Goal: Task Accomplishment & Management: Use online tool/utility

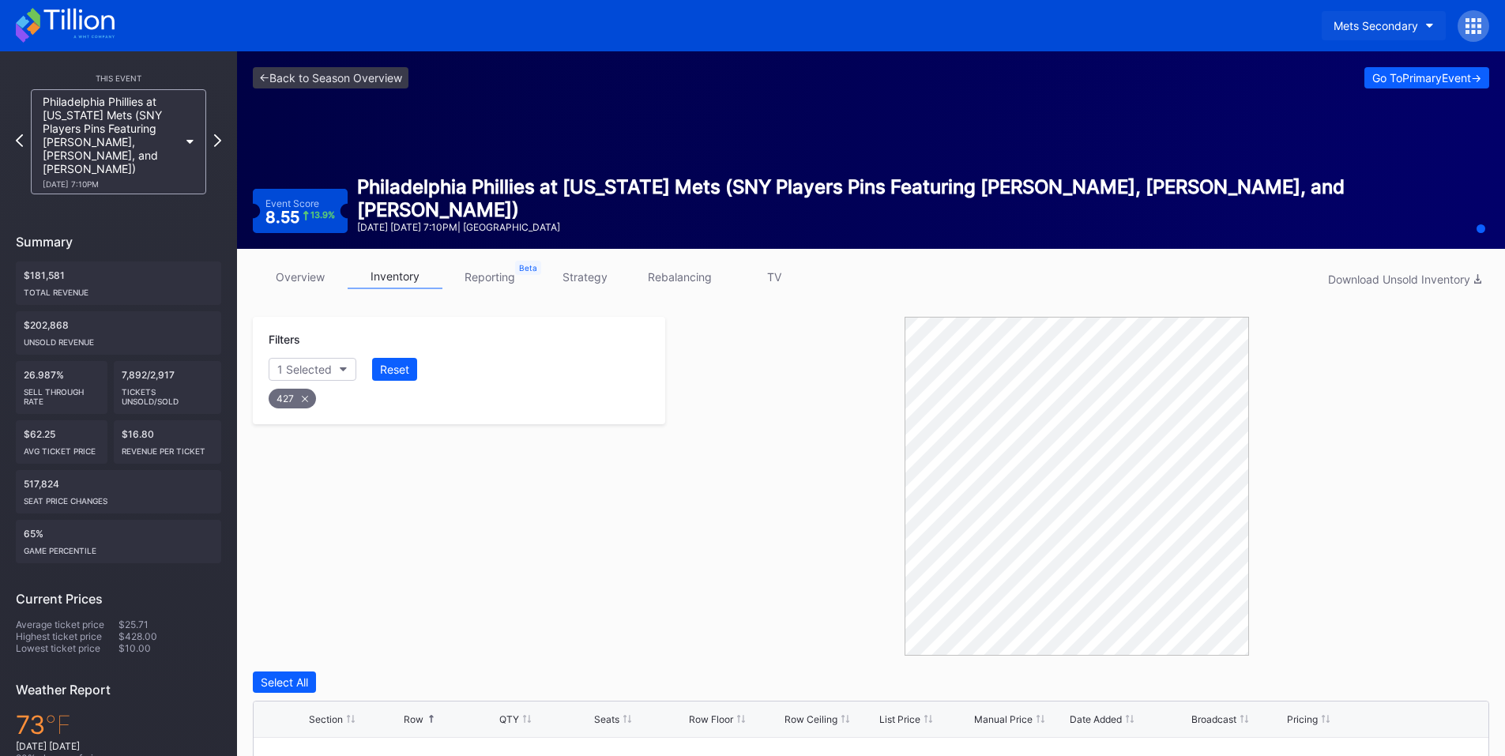
click at [1396, 17] on button "Mets Secondary" at bounding box center [1384, 25] width 124 height 29
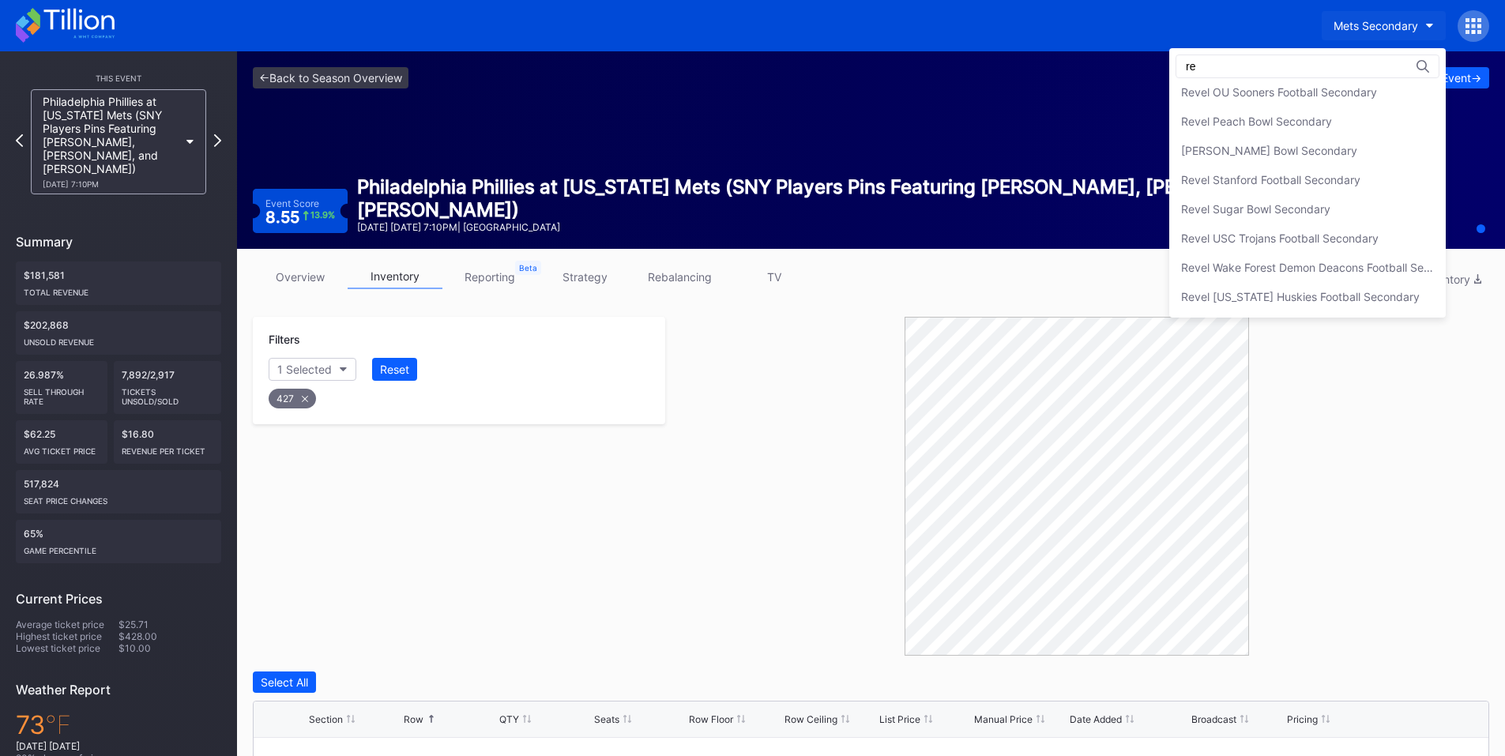
type input "r"
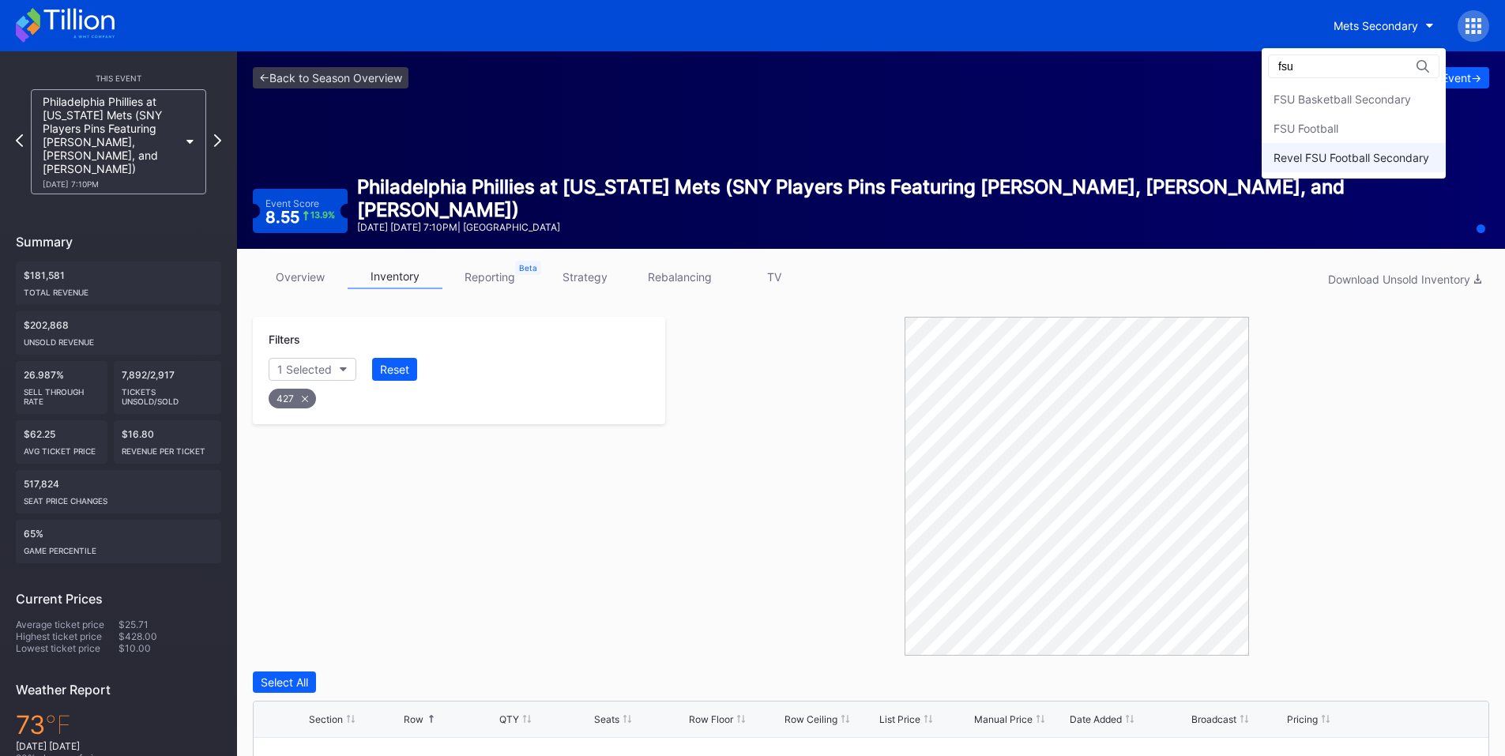
type input "fsu"
click at [1379, 163] on div "Revel FSU Football Secondary" at bounding box center [1351, 157] width 156 height 13
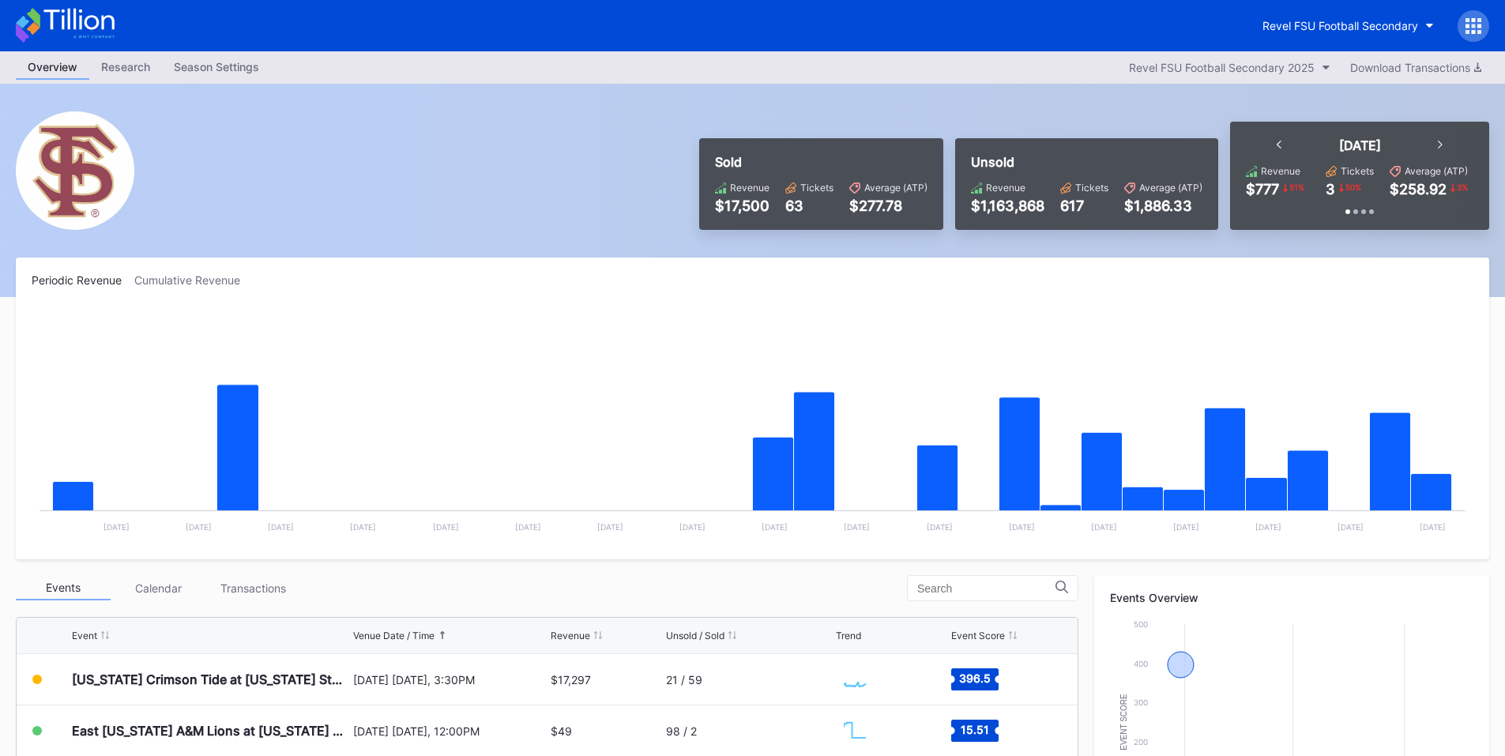
scroll to position [184, 0]
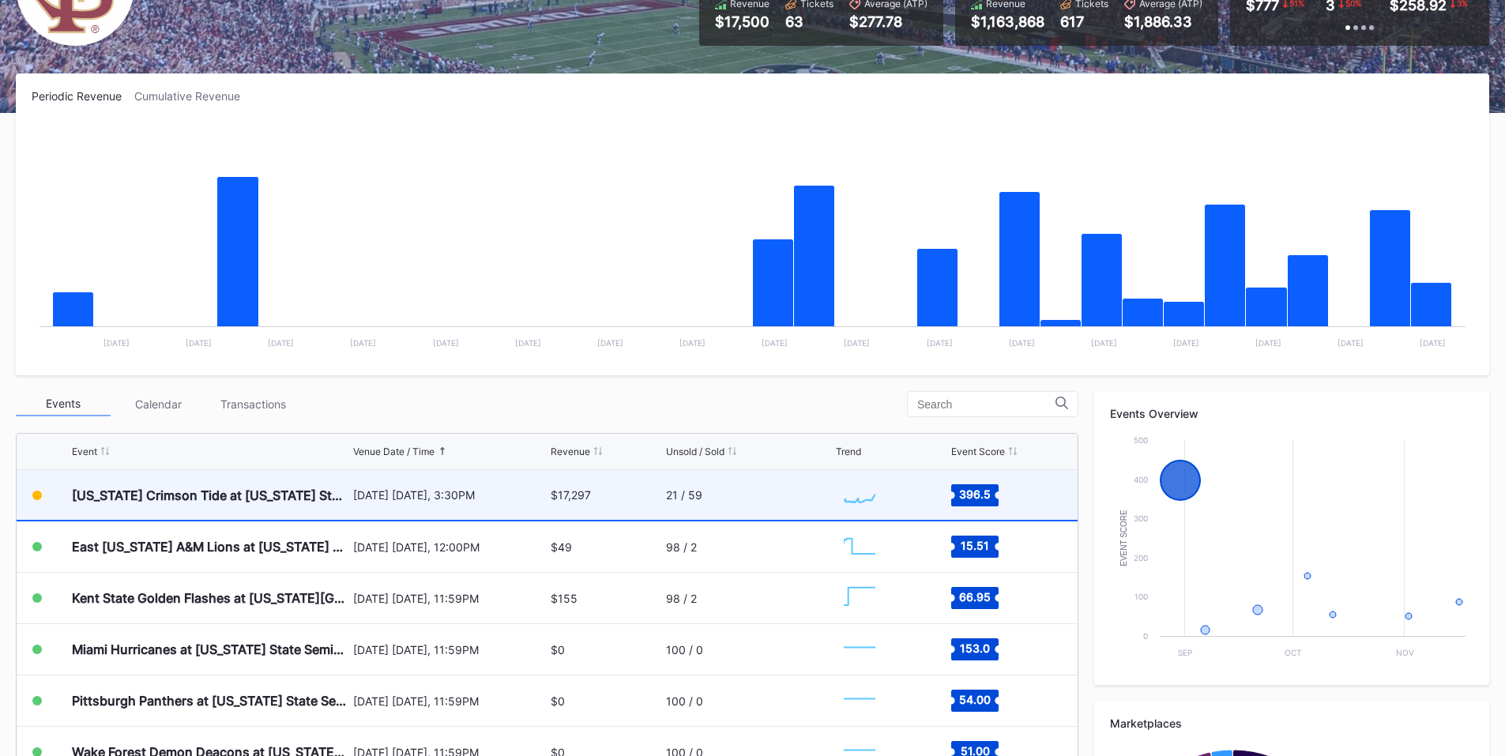
click at [408, 506] on div "[DATE] [DATE], 3:30PM" at bounding box center [450, 495] width 194 height 50
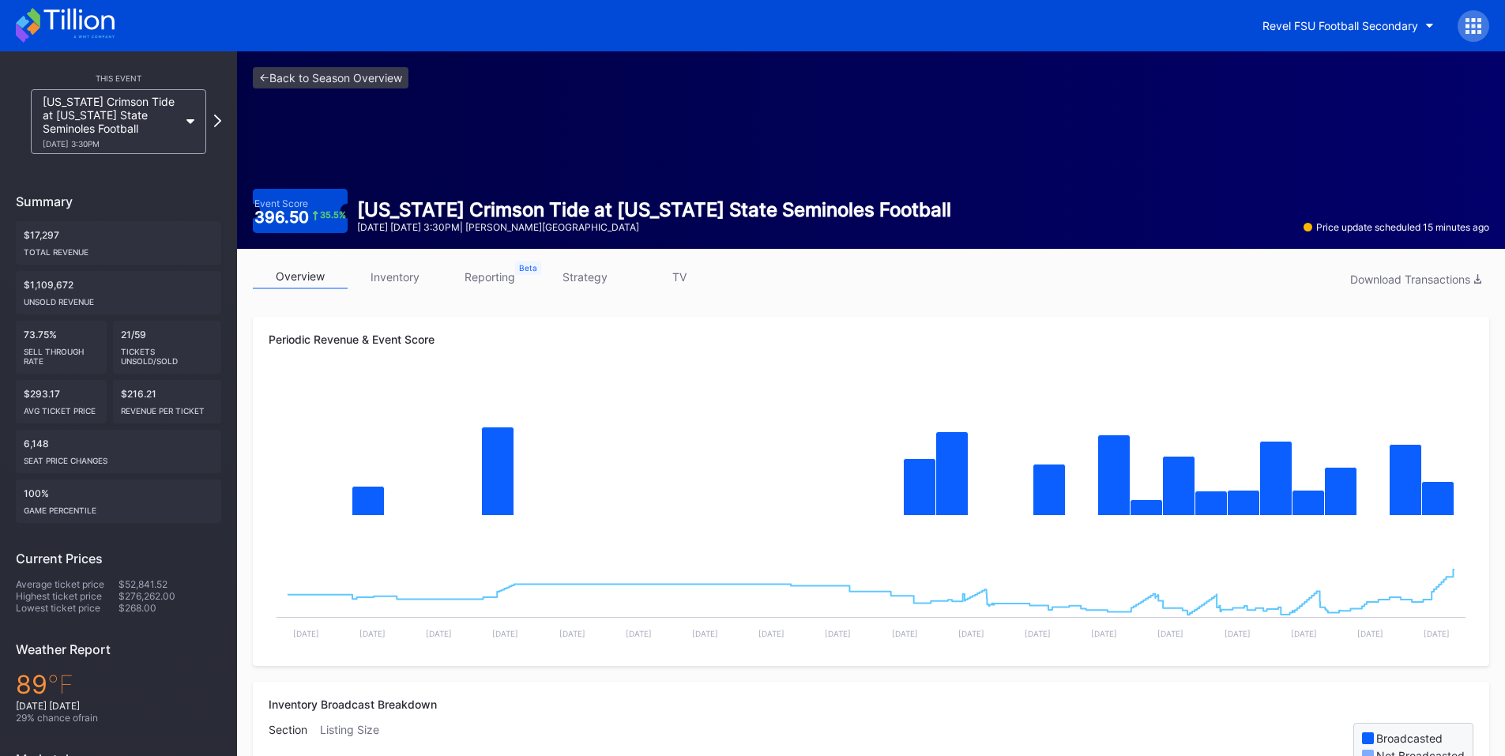
click at [383, 280] on link "inventory" at bounding box center [395, 277] width 95 height 24
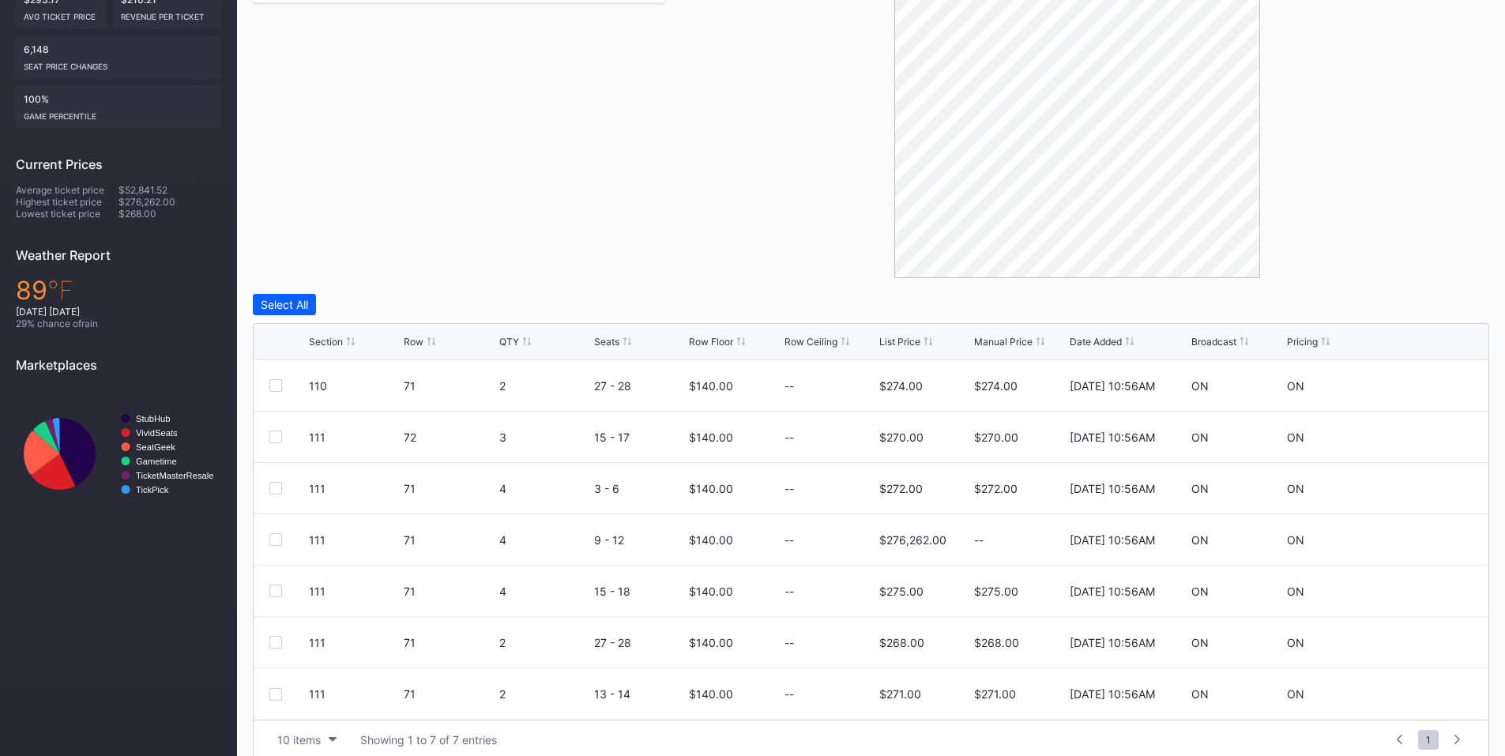
scroll to position [413, 0]
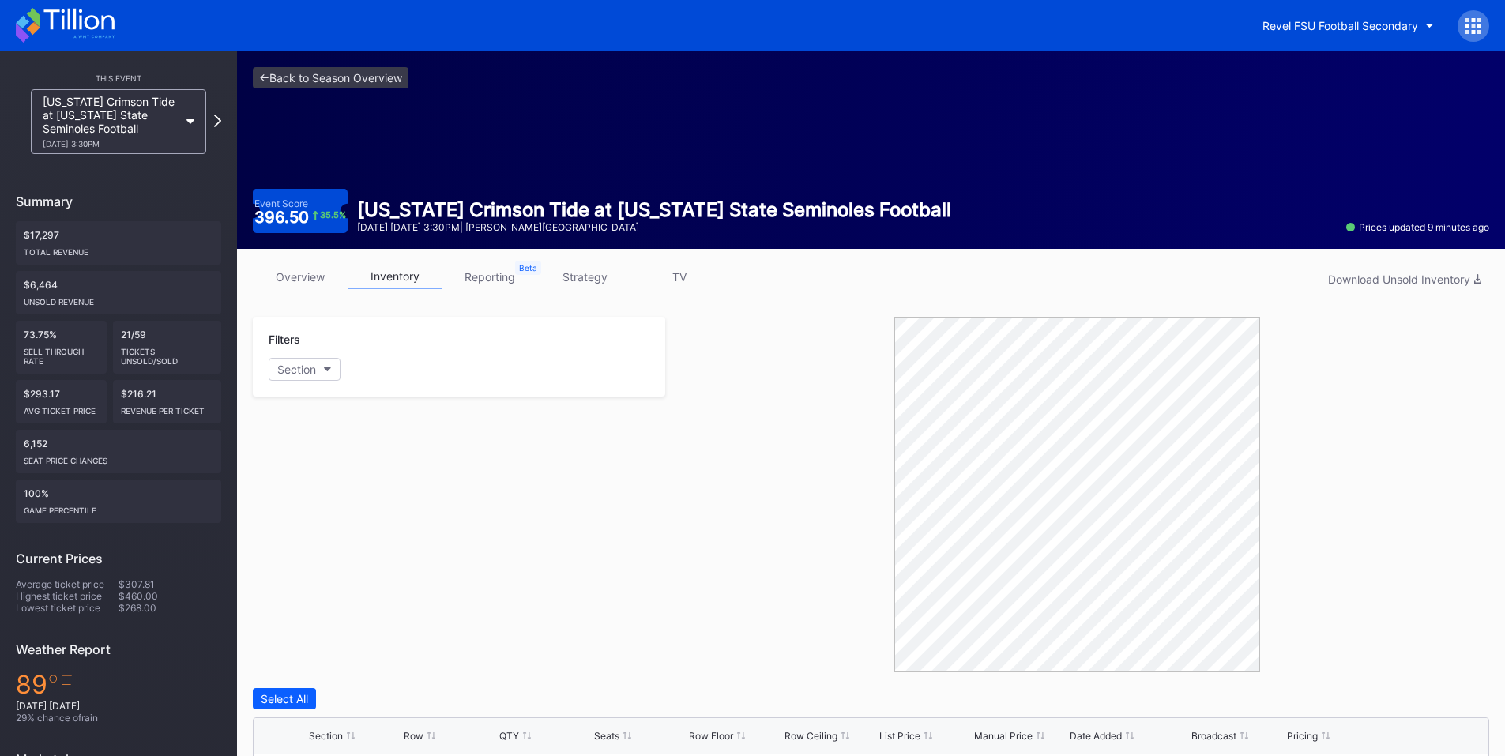
click at [1483, 35] on div at bounding box center [1474, 26] width 32 height 32
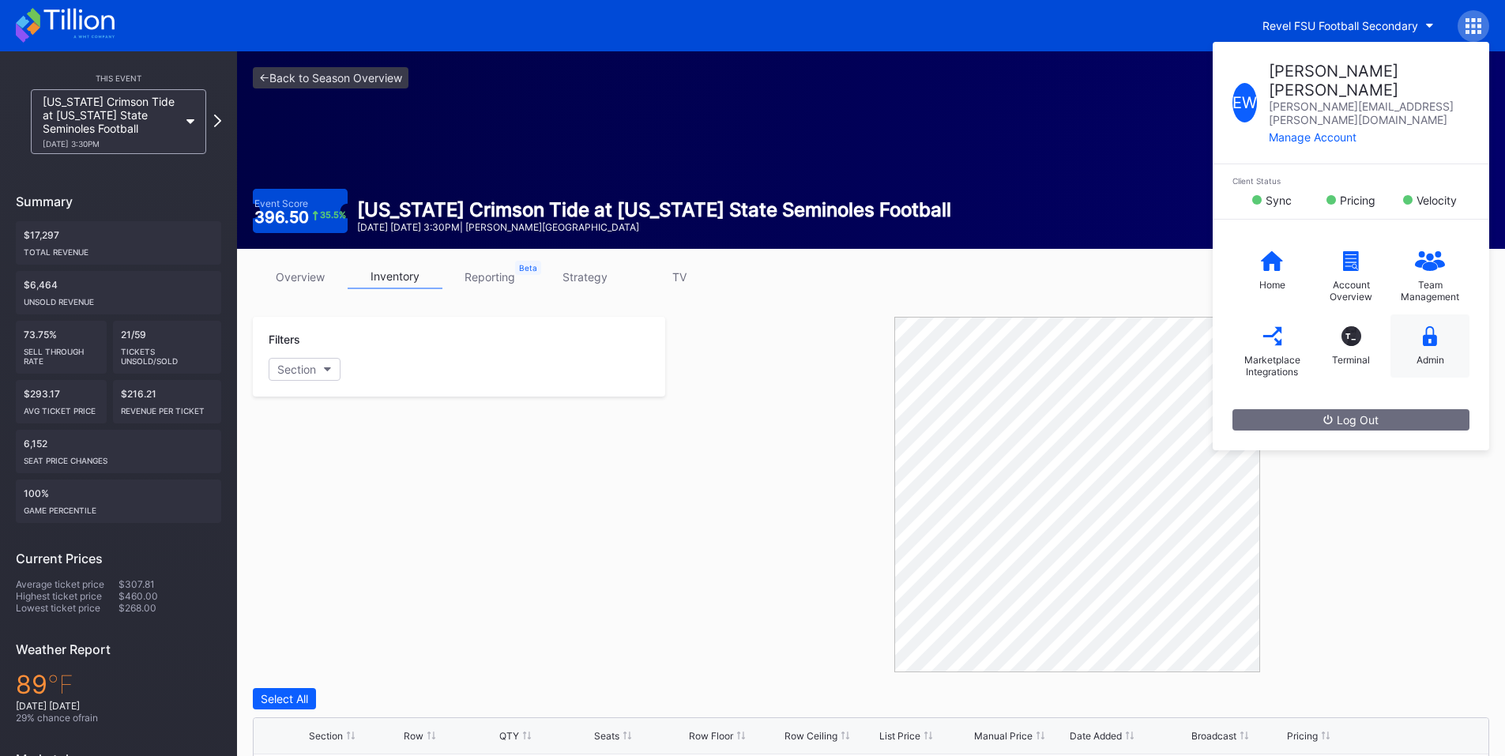
click at [1430, 326] on icon at bounding box center [1430, 336] width 14 height 20
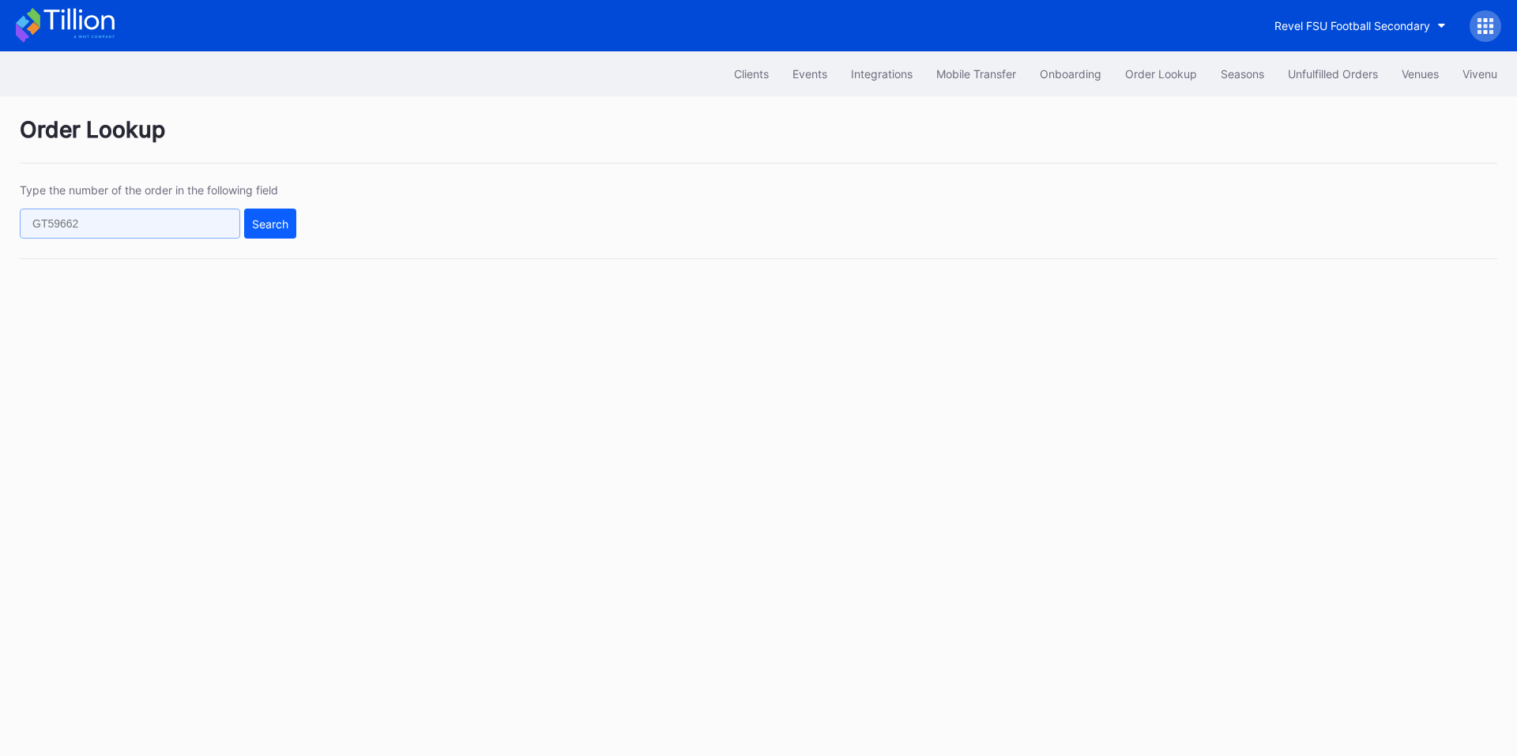
click at [199, 235] on input "text" at bounding box center [130, 224] width 220 height 30
type input "559634478"
click at [281, 221] on div "Search" at bounding box center [270, 223] width 36 height 13
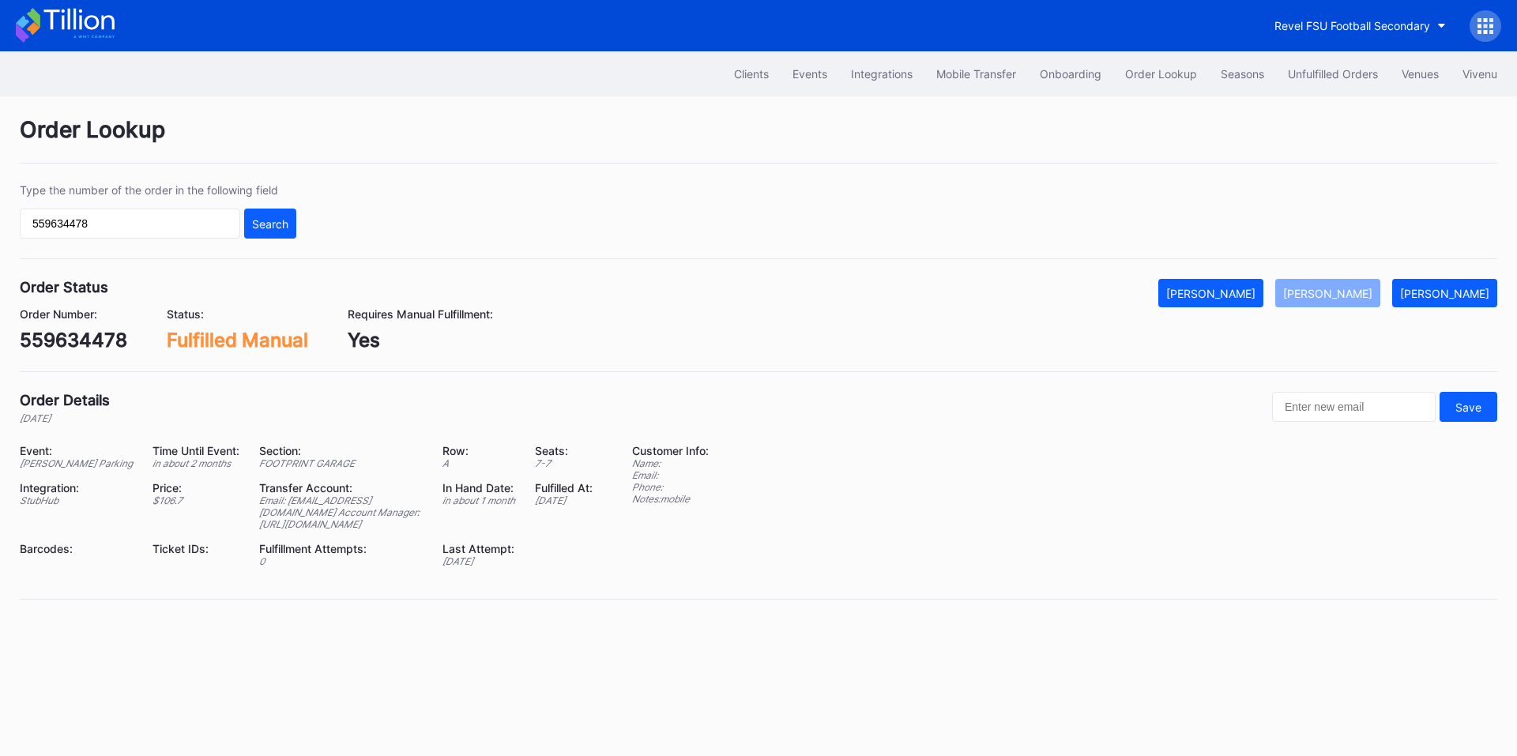
drag, startPoint x: 389, startPoint y: 554, endPoint x: 220, endPoint y: 552, distance: 169.1
click at [259, 530] on div "Email: accounts@beairdco.com Account Manager: https://am.ticketmaster.com/aware…" at bounding box center [341, 513] width 164 height 36
copy div "https://am.ticketmaster.com/awarena"
click at [73, 218] on input "559634478" at bounding box center [130, 224] width 220 height 30
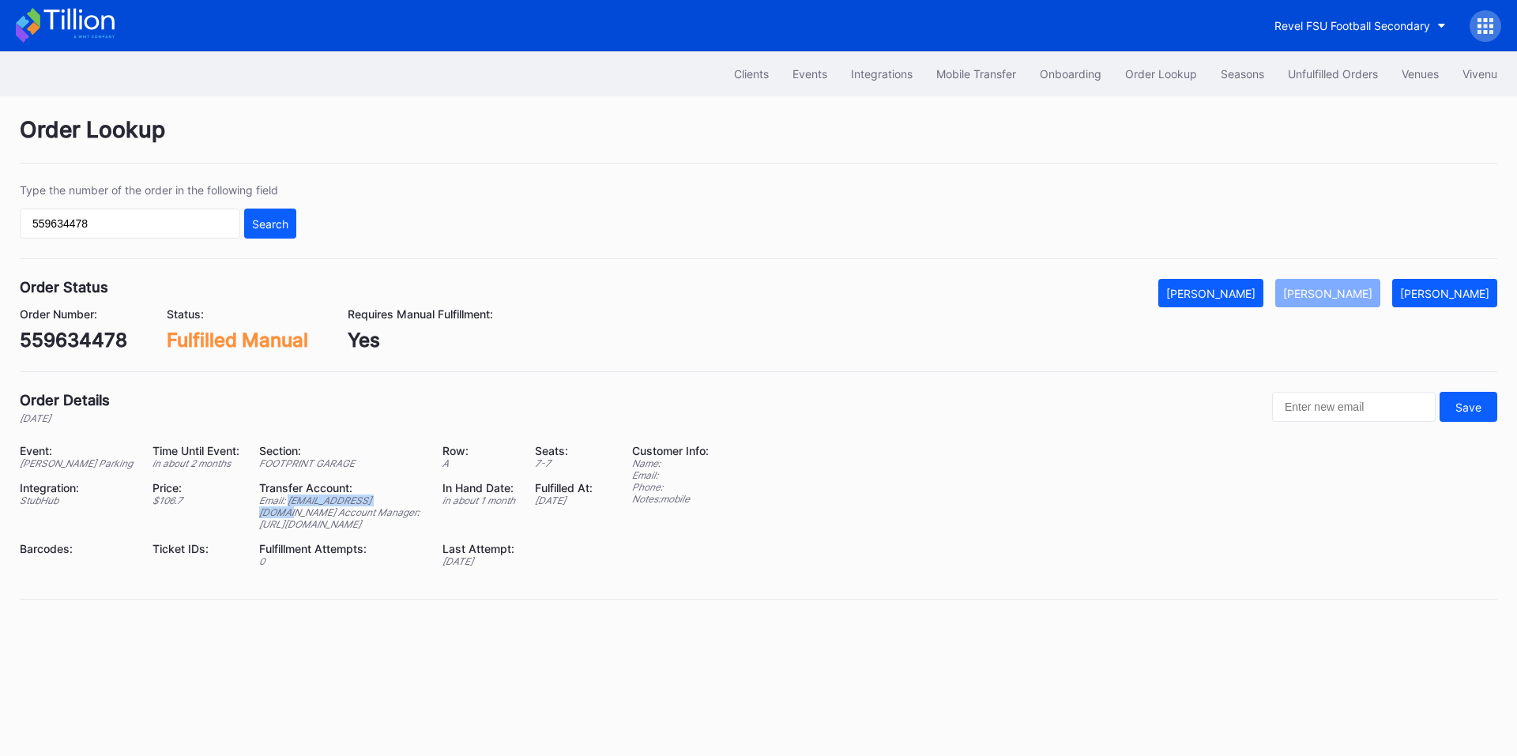
drag, startPoint x: 357, startPoint y: 527, endPoint x: 248, endPoint y: 529, distance: 109.0
click at [259, 529] on div "Email: accounts@beairdco.com Account Manager: https://am.ticketmaster.com/aware…" at bounding box center [341, 513] width 164 height 36
copy div "accounts@beairdco.com"
click at [81, 353] on div "Order Status Mark Cancelled Mark Fulfilled Mark Pending Order Number: 559634478…" at bounding box center [758, 325] width 1477 height 93
click at [84, 345] on div "559634478" at bounding box center [73, 340] width 107 height 23
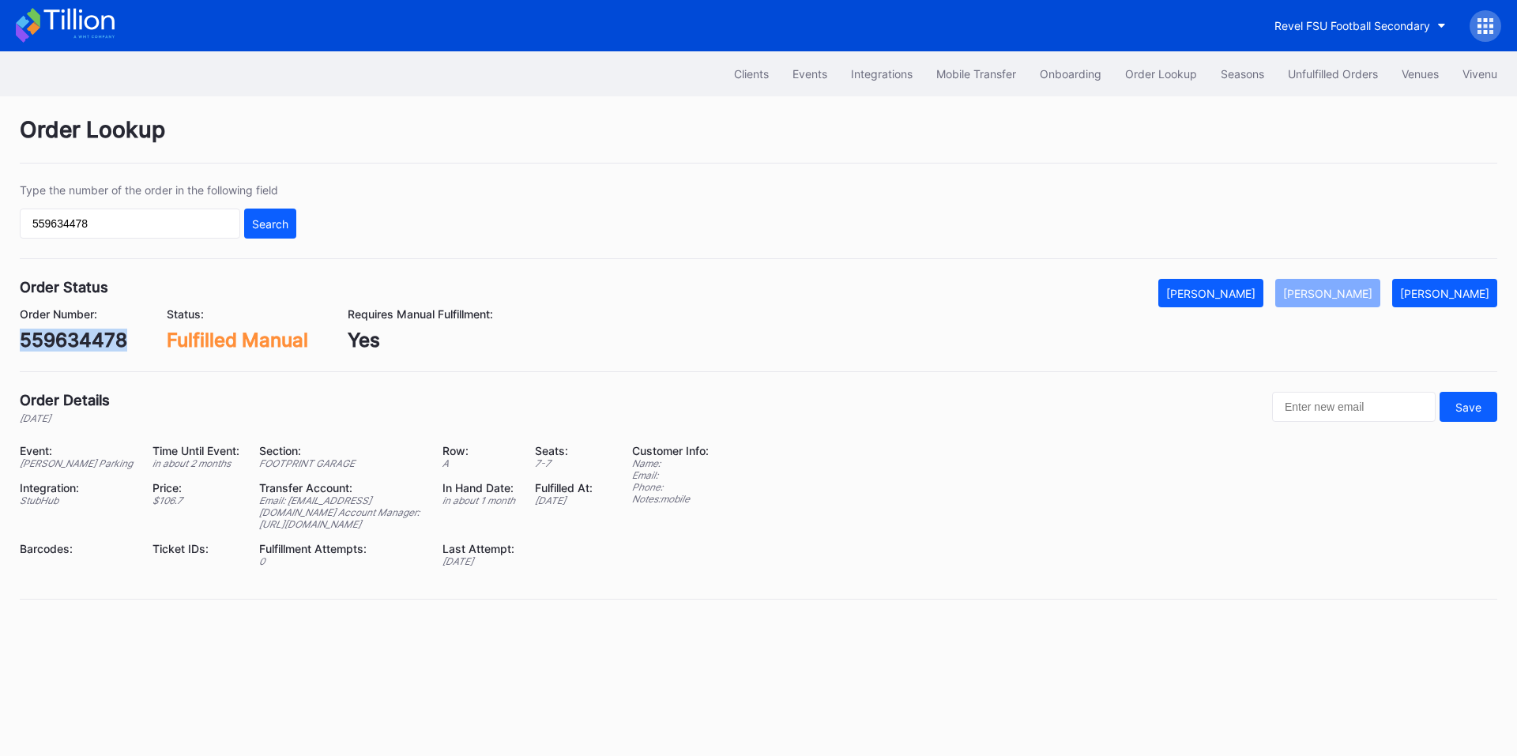
click at [84, 345] on div "559634478" at bounding box center [73, 340] width 107 height 23
copy div "559634478"
click at [77, 334] on div "559634478" at bounding box center [73, 340] width 107 height 23
click at [1303, 77] on div "Unfulfilled Orders" at bounding box center [1333, 73] width 90 height 13
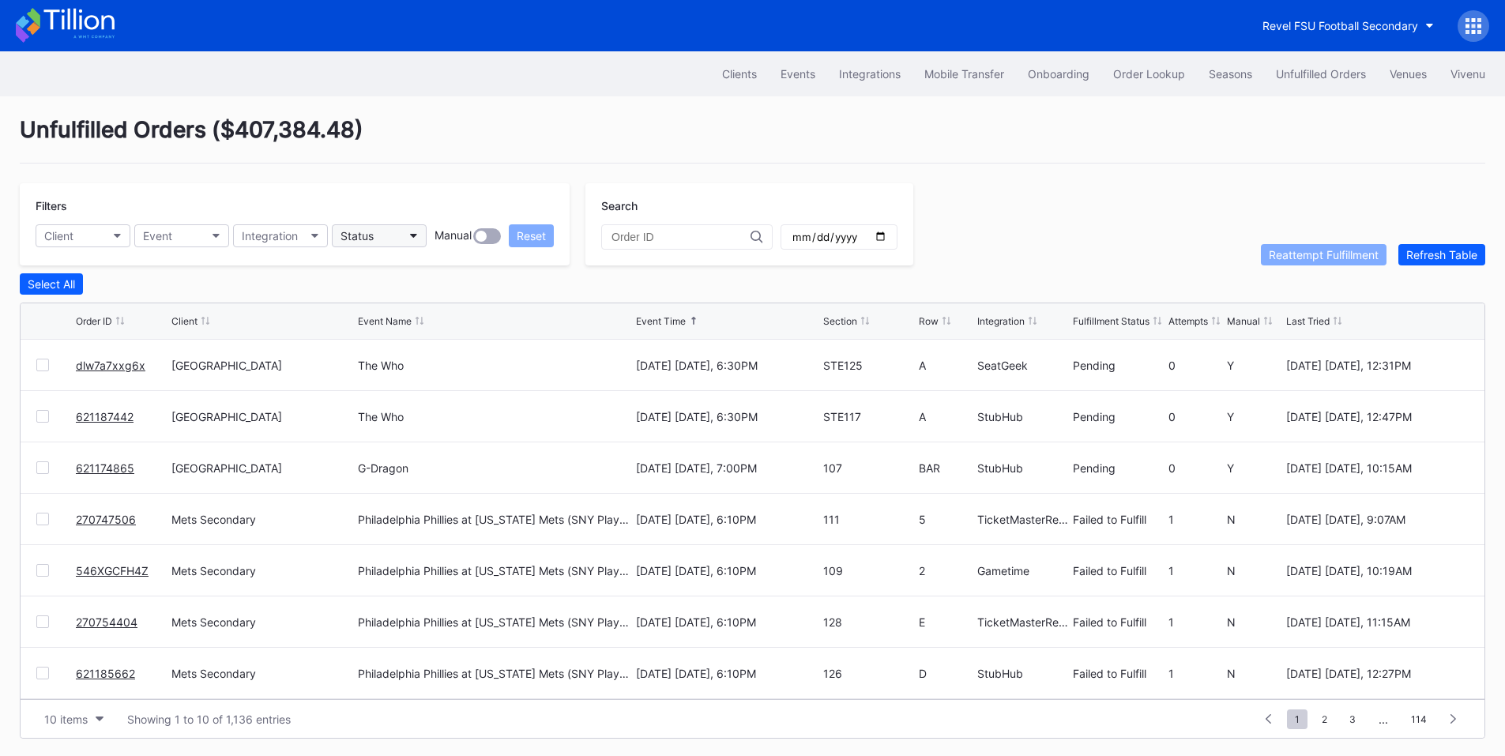
click at [386, 235] on button "Status" at bounding box center [379, 235] width 95 height 23
click at [400, 300] on div "Failed to Fulfill" at bounding box center [380, 305] width 73 height 13
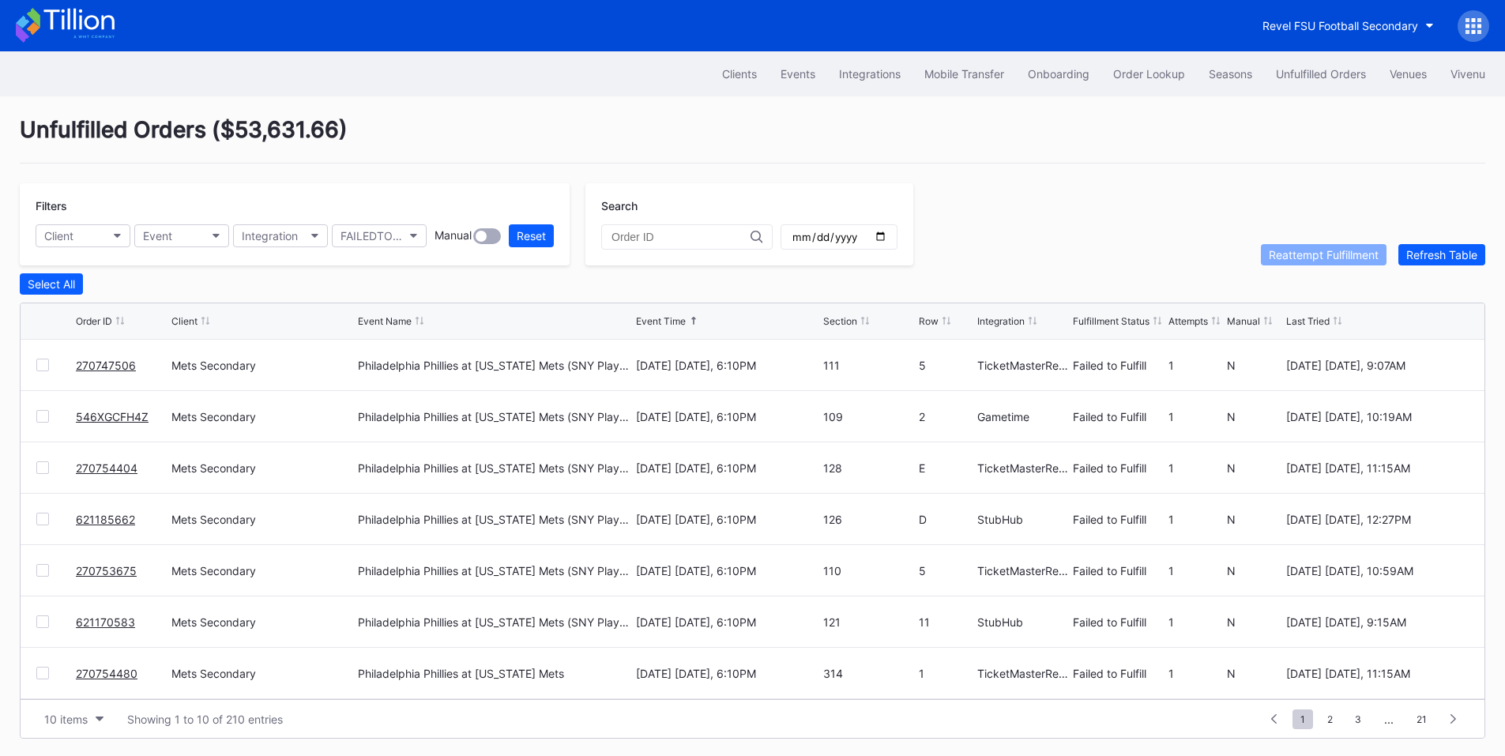
drag, startPoint x: 44, startPoint y: 367, endPoint x: 46, endPoint y: 412, distance: 45.8
click at [44, 367] on div at bounding box center [42, 365] width 13 height 13
click at [40, 422] on div at bounding box center [42, 416] width 13 height 13
click at [39, 472] on div at bounding box center [42, 467] width 13 height 13
click at [39, 520] on div at bounding box center [42, 519] width 13 height 13
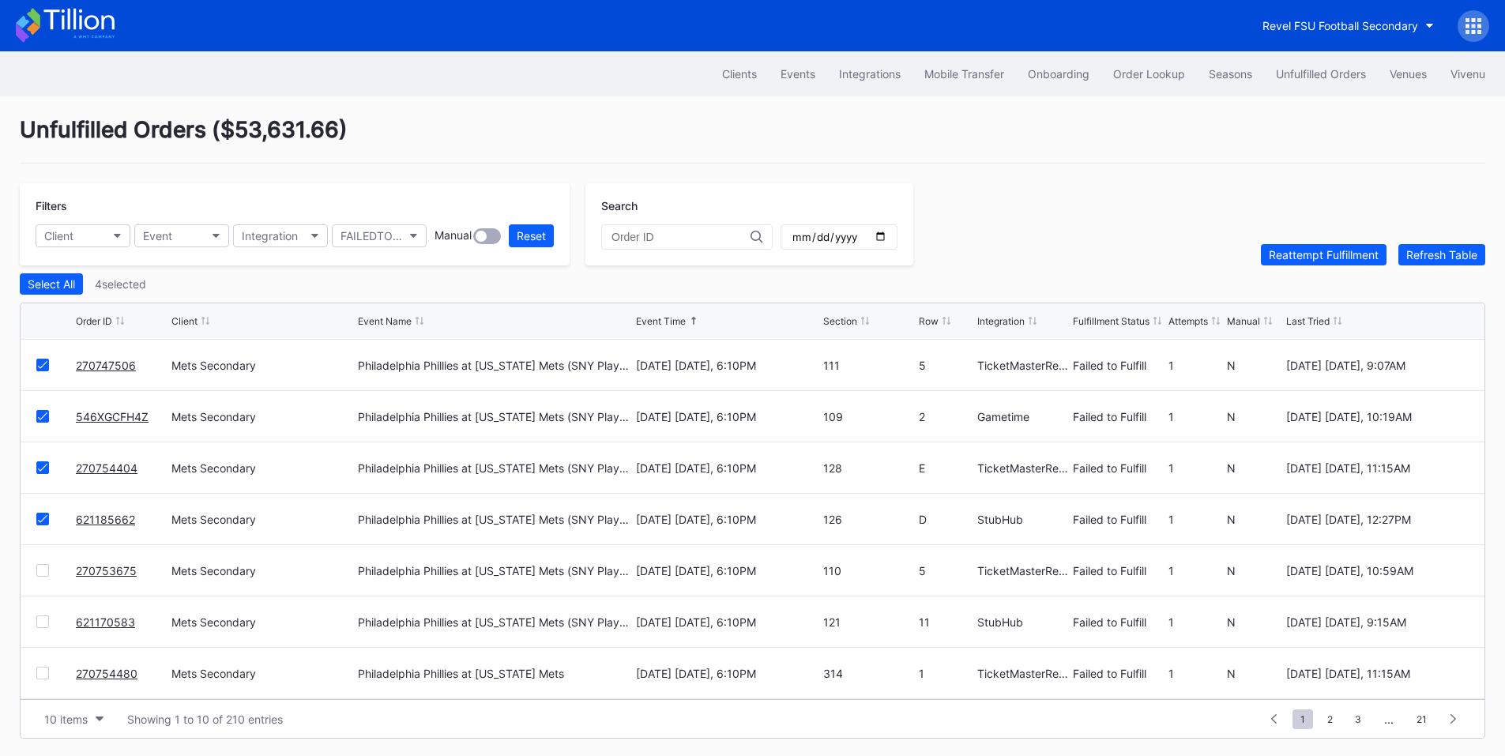
click at [46, 572] on div at bounding box center [42, 570] width 13 height 13
click at [49, 628] on div at bounding box center [55, 621] width 39 height 13
click at [43, 628] on div at bounding box center [42, 621] width 13 height 13
click at [36, 681] on div "270754480 Mets Secondary Philadelphia Phillies at New York Mets August 27 Wedne…" at bounding box center [753, 673] width 1464 height 51
click at [42, 677] on div at bounding box center [42, 673] width 13 height 13
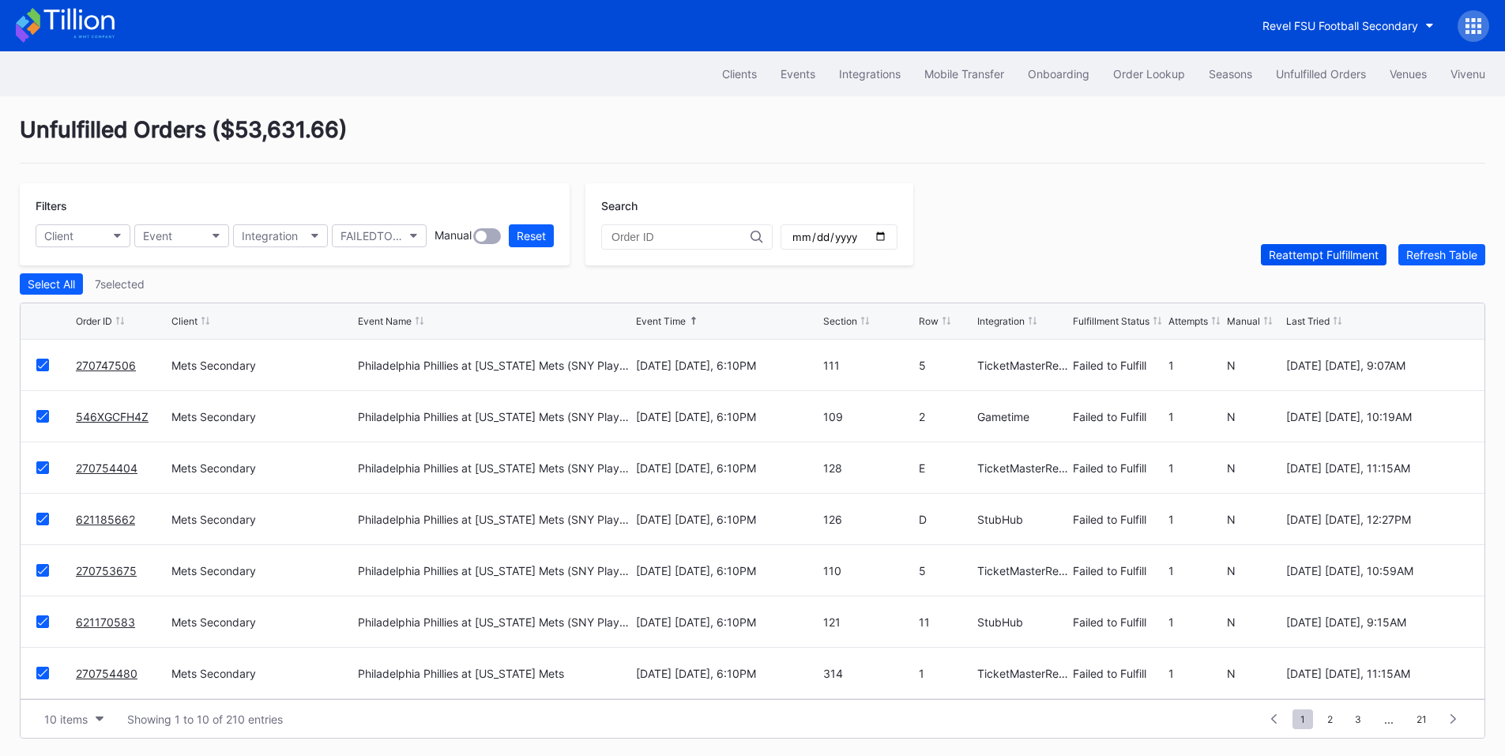
click at [1312, 258] on div "Reattempt Fulfillment" at bounding box center [1324, 254] width 110 height 13
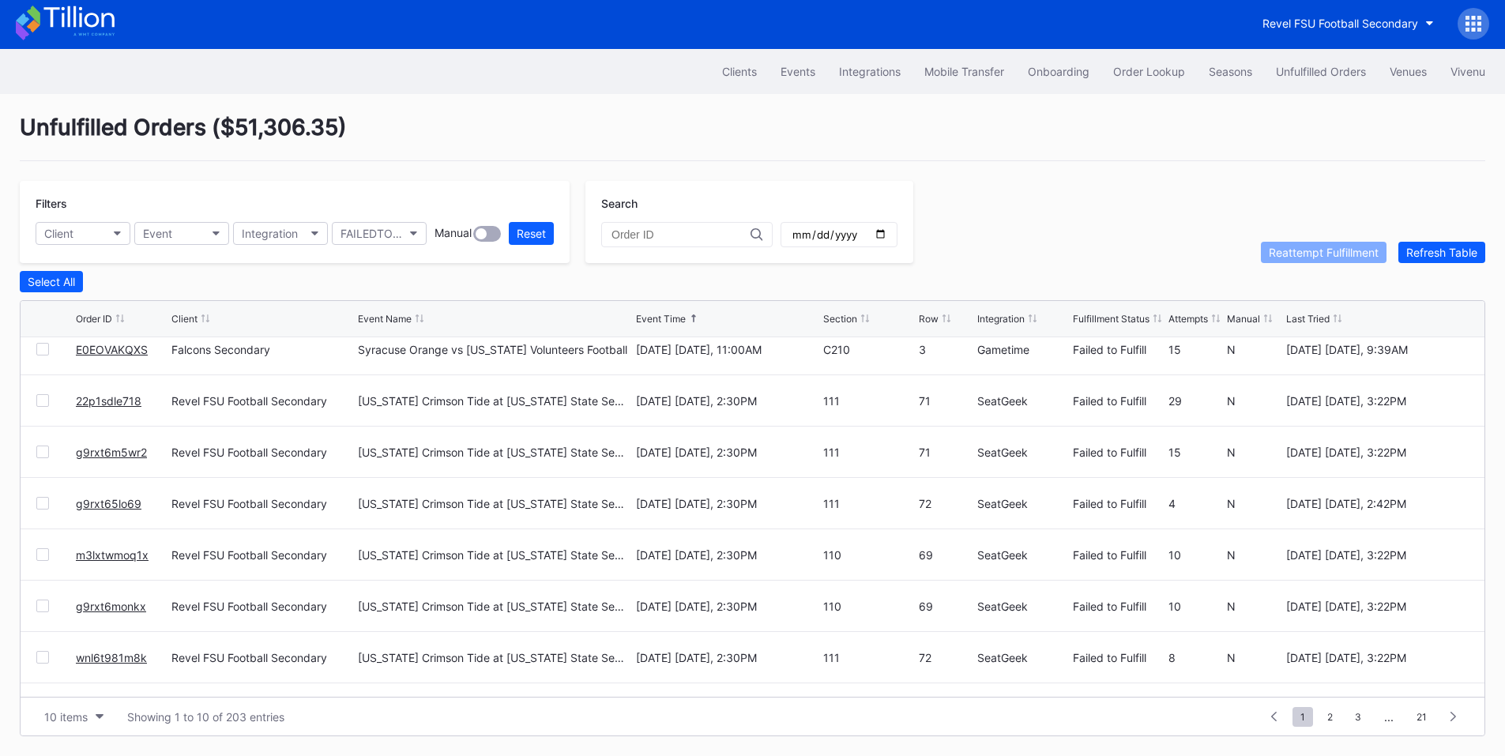
scroll to position [154, 0]
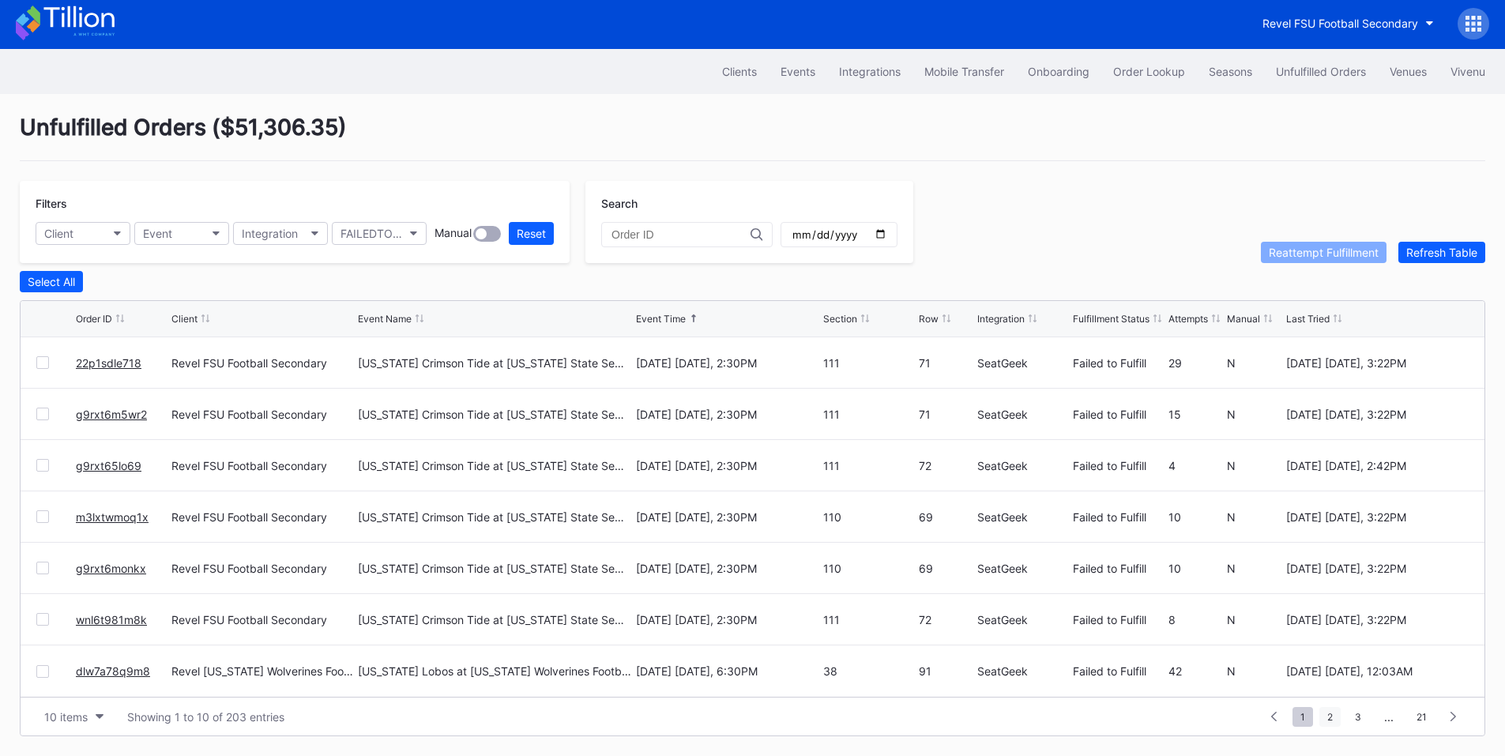
click at [1333, 713] on span "2" at bounding box center [1329, 717] width 21 height 20
click at [1335, 717] on span "3" at bounding box center [1329, 717] width 22 height 20
click at [887, 228] on input "date" at bounding box center [839, 235] width 96 height 14
type input "2025-08-31"
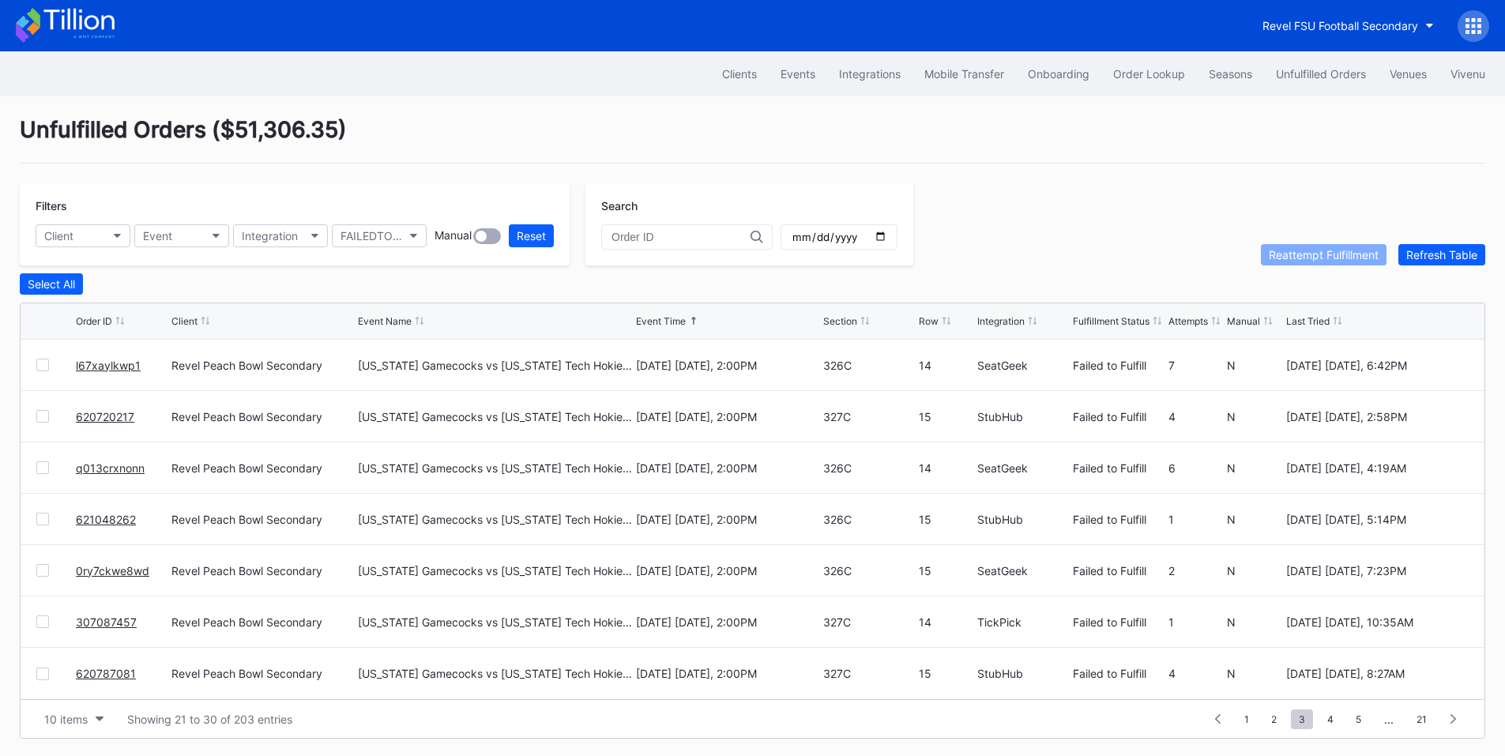
scroll to position [0, 0]
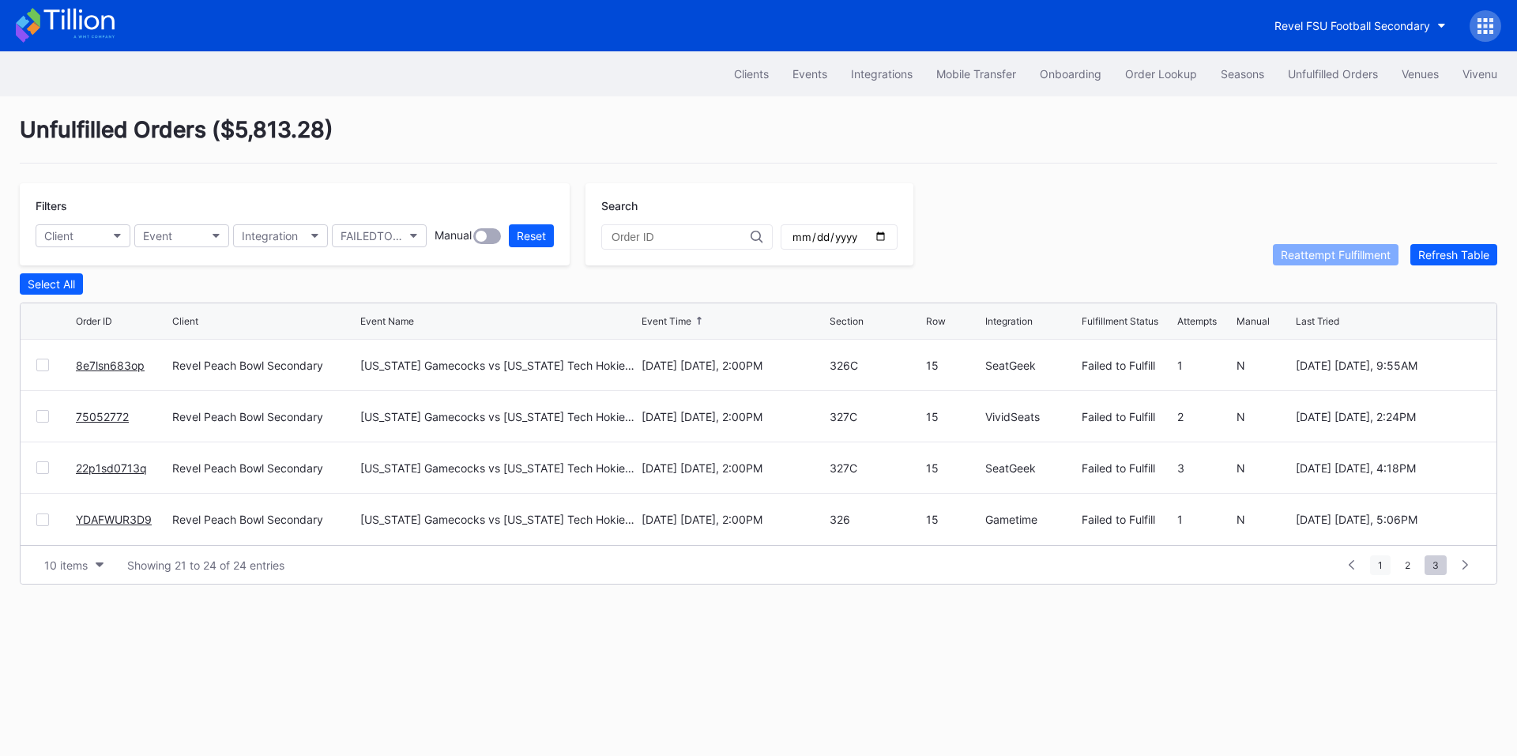
click at [1379, 565] on span "1" at bounding box center [1380, 565] width 21 height 20
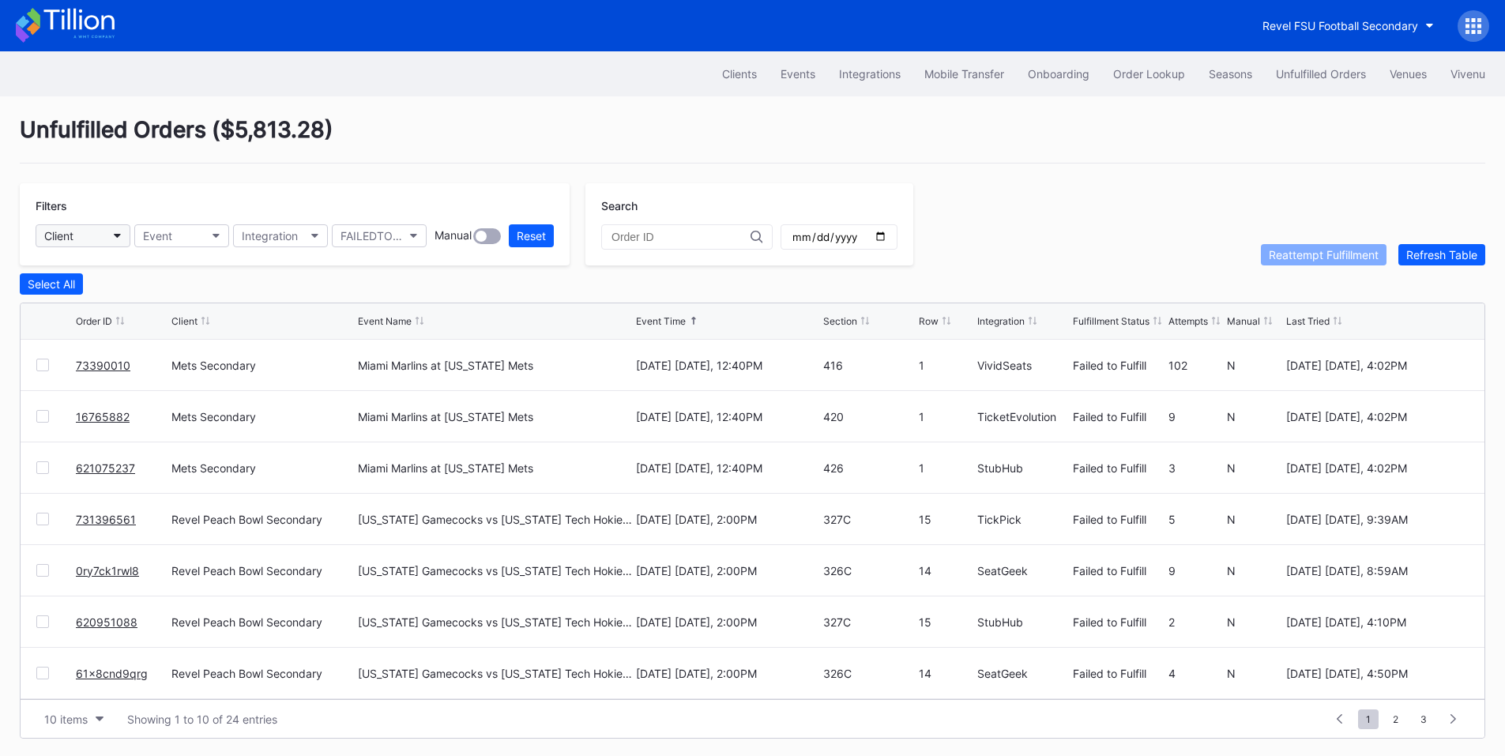
click at [104, 235] on button "Client" at bounding box center [83, 235] width 95 height 23
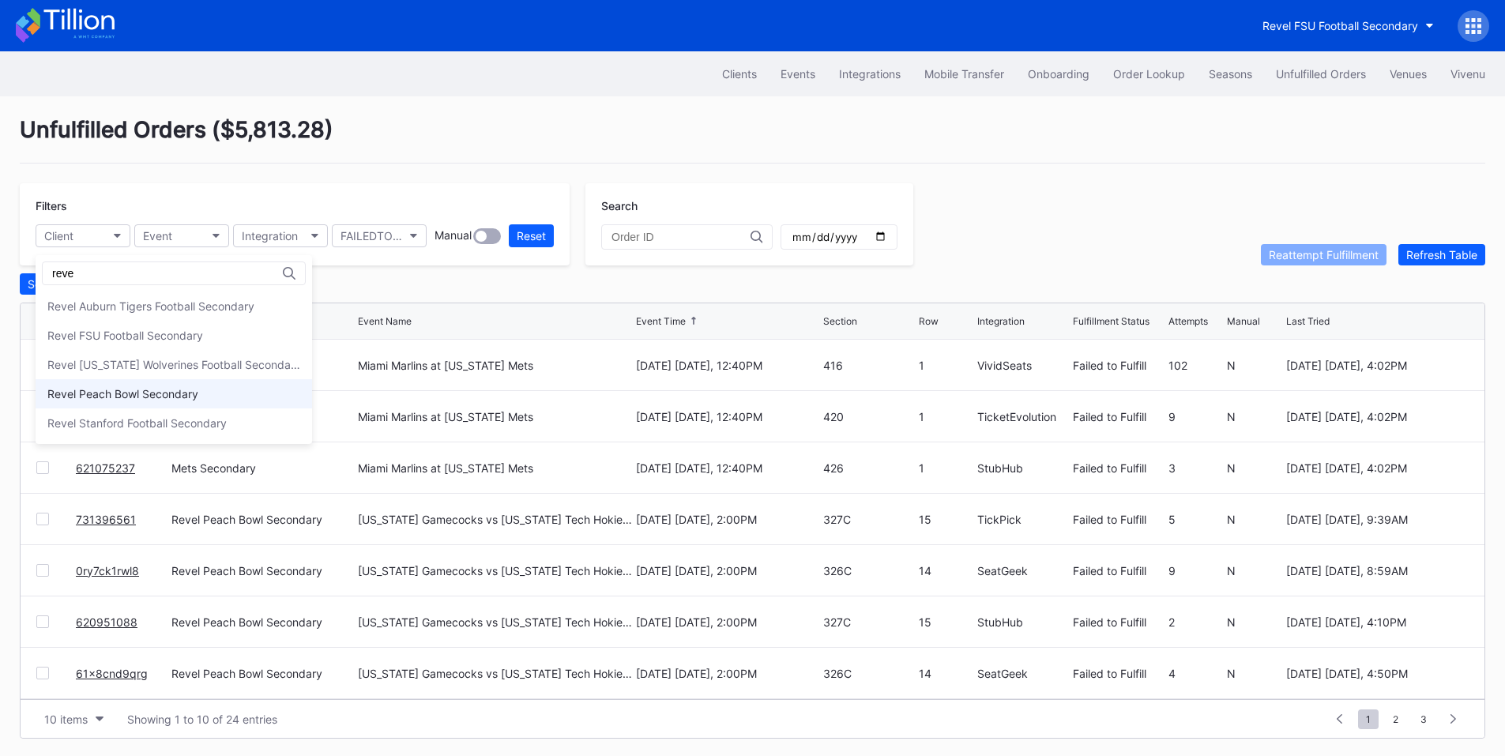
type input "reve"
click at [168, 393] on div "Revel Peach Bowl Secondary" at bounding box center [122, 393] width 151 height 13
